Goal: Task Accomplishment & Management: Manage account settings

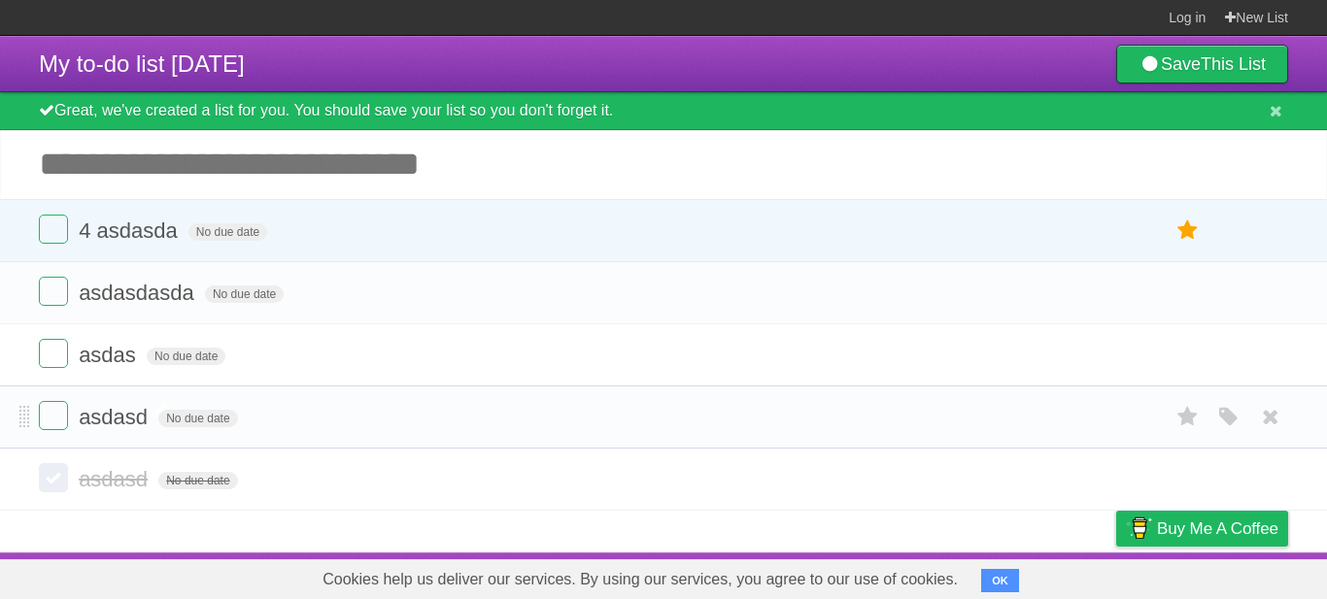
click at [123, 410] on span "asdasd" at bounding box center [116, 417] width 74 height 24
click at [388, 405] on form "No due date White Red Blue Green Purple Orange" at bounding box center [663, 417] width 1249 height 32
click at [84, 420] on span "-" at bounding box center [85, 417] width 12 height 24
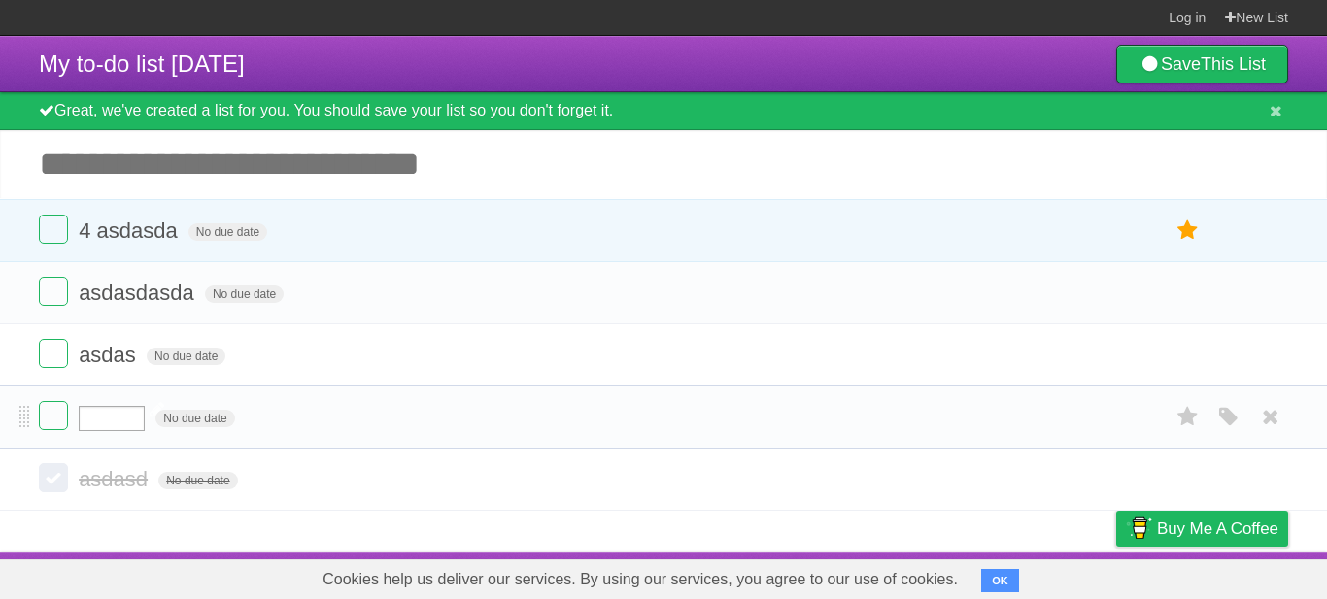
click at [79, 420] on input "text" at bounding box center [112, 418] width 66 height 25
click at [107, 420] on input "text" at bounding box center [112, 418] width 66 height 25
click at [121, 420] on input "text" at bounding box center [112, 418] width 66 height 25
click at [358, 430] on form "No due date White Red Blue Green Purple Orange" at bounding box center [663, 417] width 1249 height 32
click at [86, 363] on span "asdas" at bounding box center [110, 355] width 62 height 24
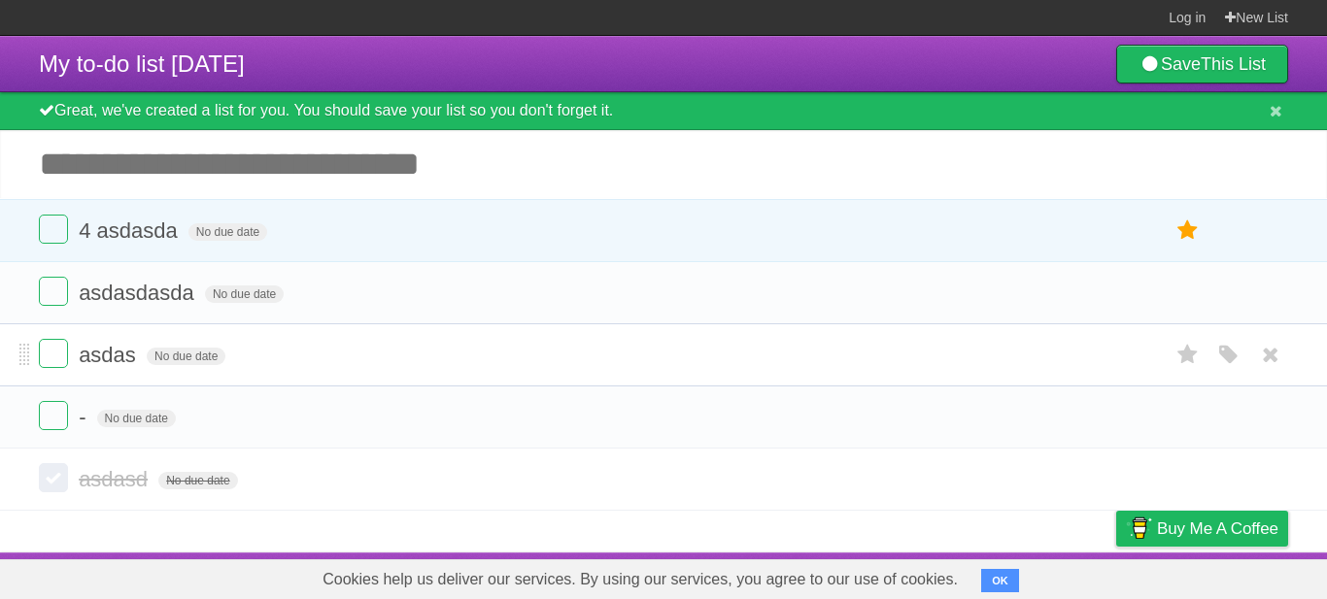
click at [323, 363] on form "asdas No due date White Red Blue Green Purple Orange" at bounding box center [663, 355] width 1249 height 32
